Goal: Transaction & Acquisition: Purchase product/service

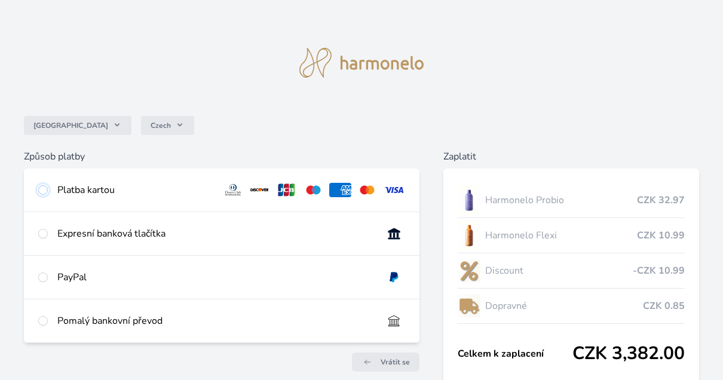
click at [46, 191] on input "radio" at bounding box center [43, 190] width 10 height 10
radio input "true"
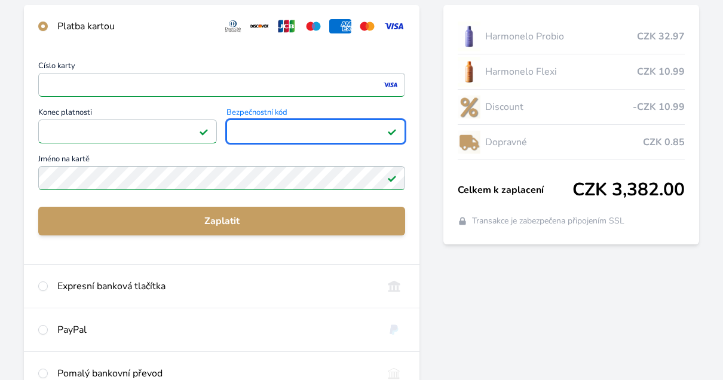
scroll to position [179, 0]
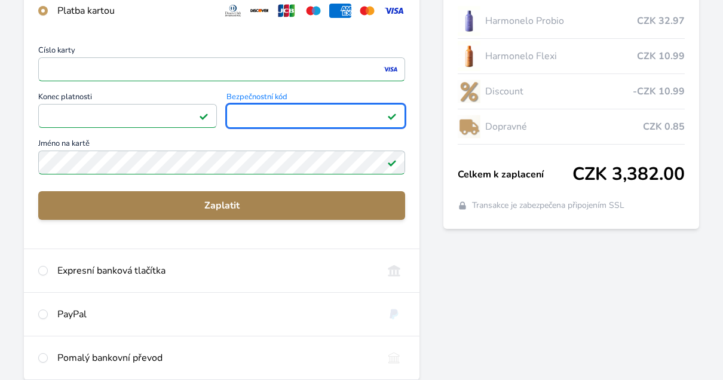
click at [259, 202] on span "Zaplatit" at bounding box center [222, 205] width 348 height 14
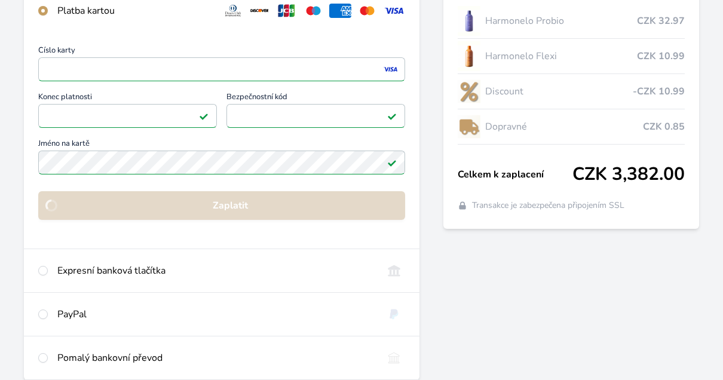
scroll to position [139, 0]
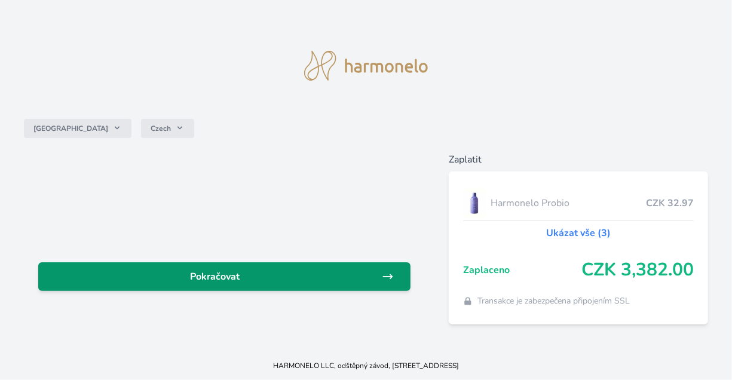
click at [286, 284] on link "Pokračovat" at bounding box center [224, 276] width 372 height 29
